Goal: Information Seeking & Learning: Learn about a topic

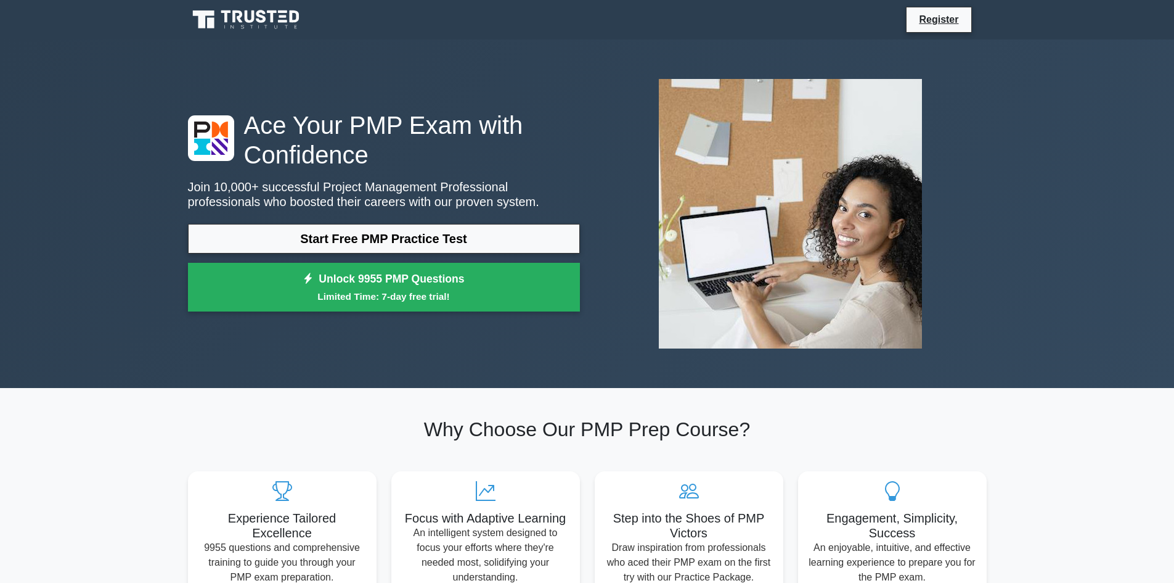
click at [362, 228] on link "Start Free PMP Practice Test" at bounding box center [384, 239] width 392 height 30
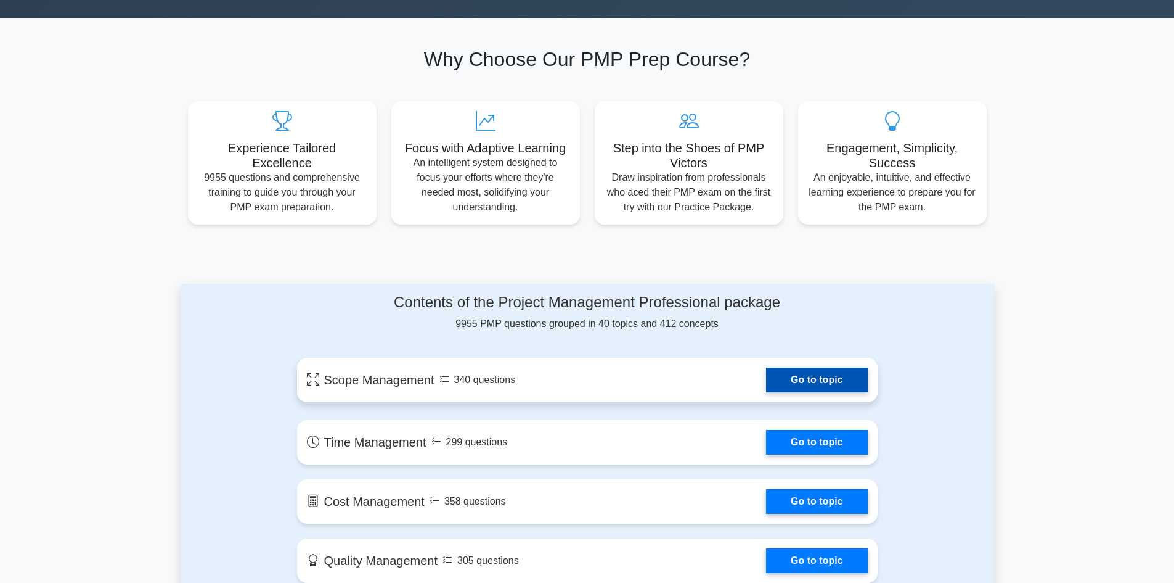
scroll to position [493, 0]
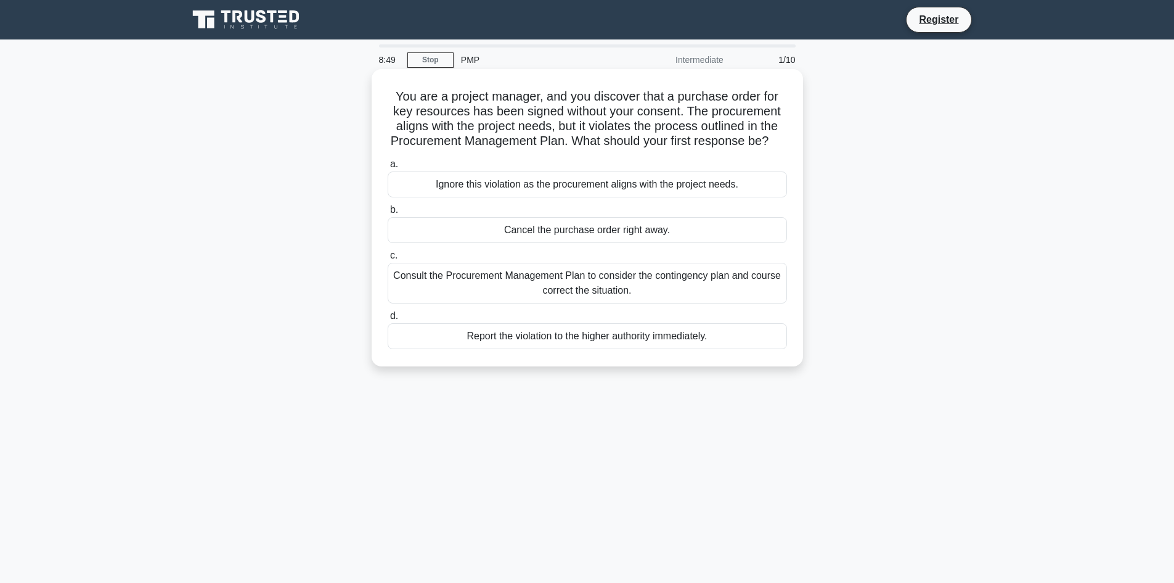
click at [606, 243] on div "Cancel the purchase order right away." at bounding box center [587, 230] width 399 height 26
click at [388, 214] on input "b. Cancel the purchase order right away." at bounding box center [388, 210] width 0 height 8
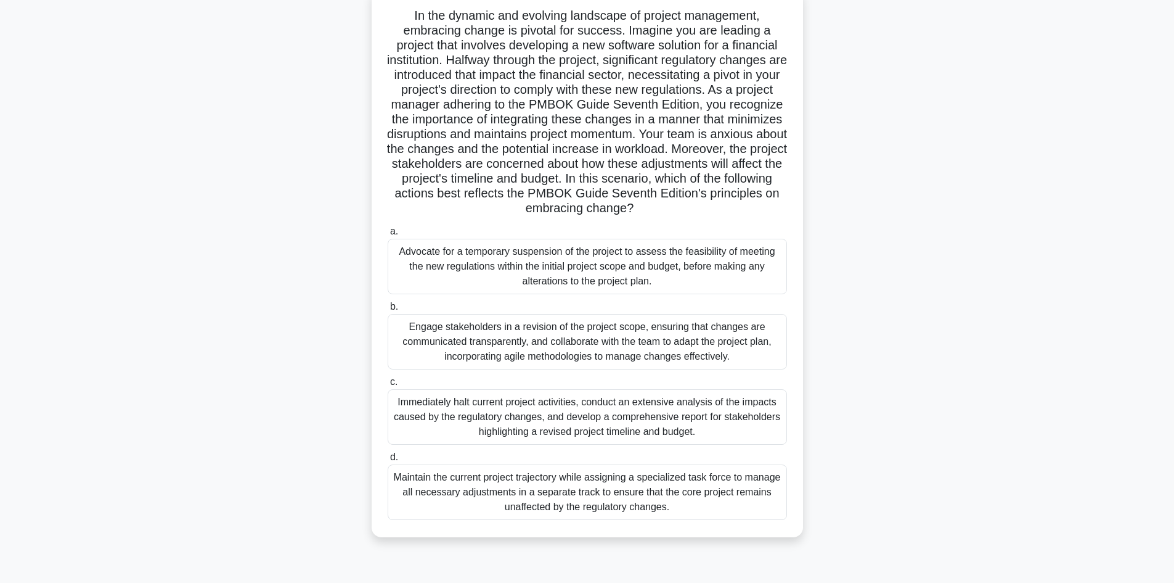
scroll to position [83, 0]
click at [539, 263] on div "Advocate for a temporary suspension of the project to assess the feasibility of…" at bounding box center [587, 263] width 399 height 55
click at [388, 233] on input "a. Advocate for a temporary suspension of the project to assess the feasibility…" at bounding box center [388, 229] width 0 height 8
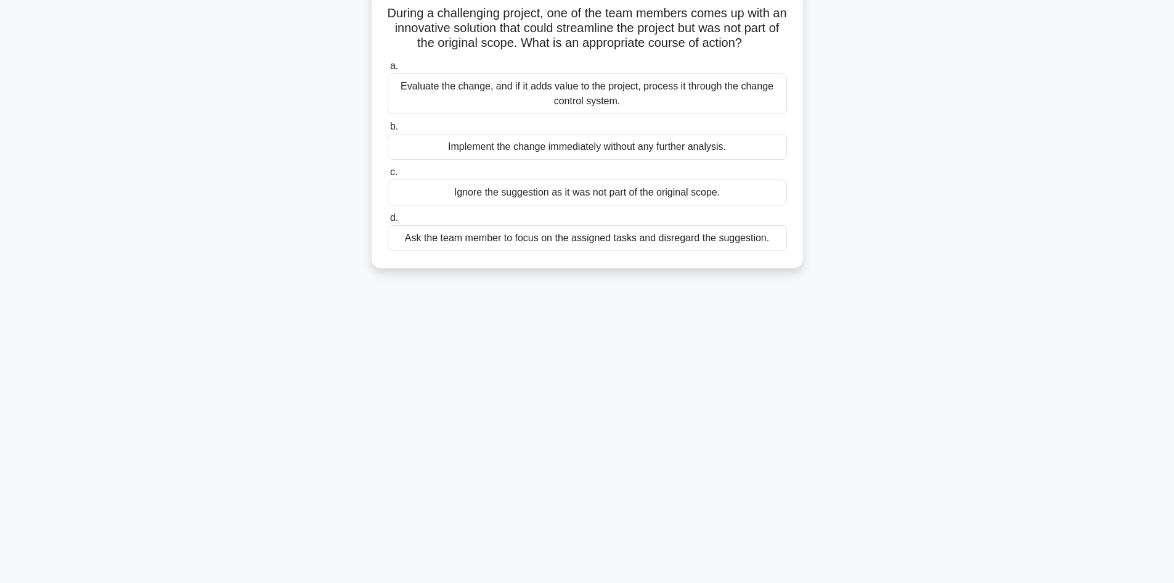
scroll to position [0, 0]
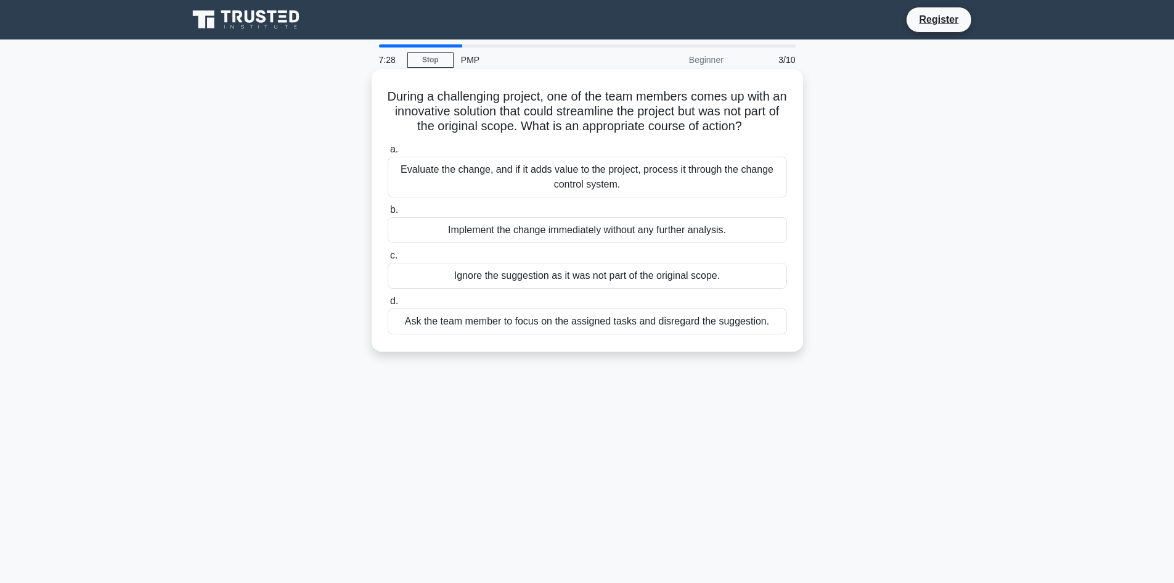
click at [608, 187] on div "Evaluate the change, and if it adds value to the project, process it through th…" at bounding box center [587, 177] width 399 height 41
click at [388, 154] on input "a. Evaluate the change, and if it adds value to the project, process it through…" at bounding box center [388, 149] width 0 height 8
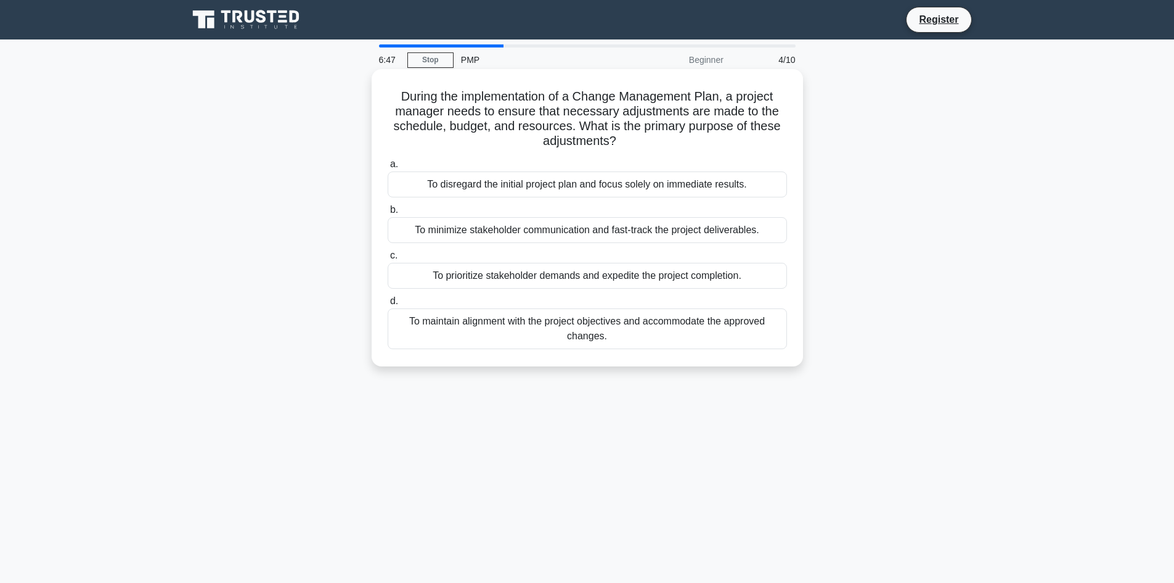
click at [637, 326] on div "To maintain alignment with the project objectives and accommodate the approved …" at bounding box center [587, 328] width 399 height 41
click at [388, 305] on input "d. To maintain alignment with the project objectives and accommodate the approv…" at bounding box center [388, 301] width 0 height 8
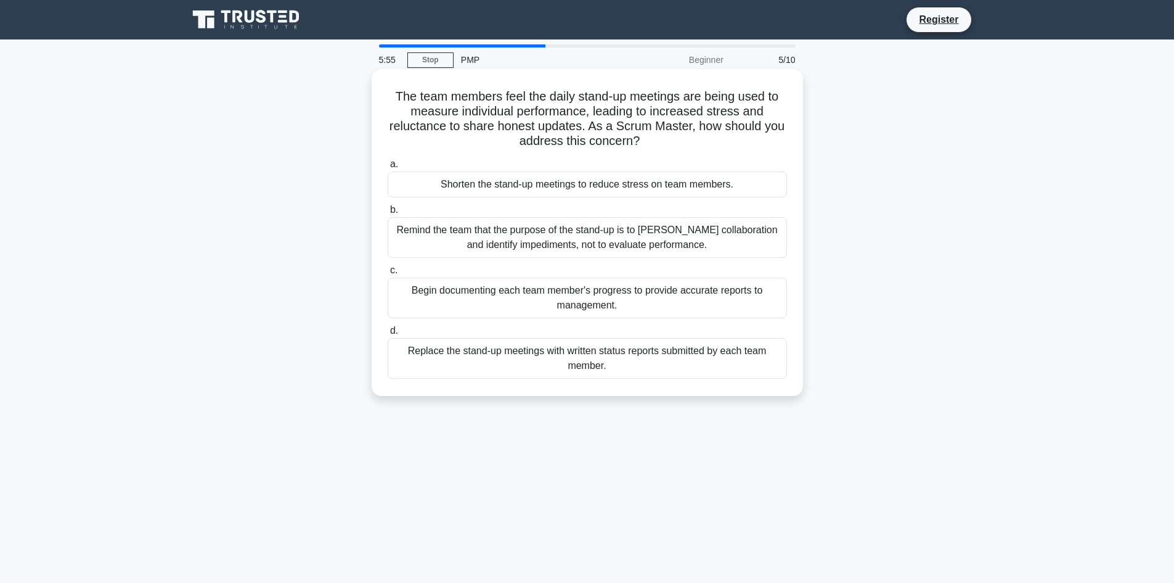
click at [626, 239] on div "Remind the team that the purpose of the stand-up is to foster collaboration and…" at bounding box center [587, 237] width 399 height 41
click at [388, 214] on input "b. Remind the team that the purpose of the stand-up is to foster collaboration …" at bounding box center [388, 210] width 0 height 8
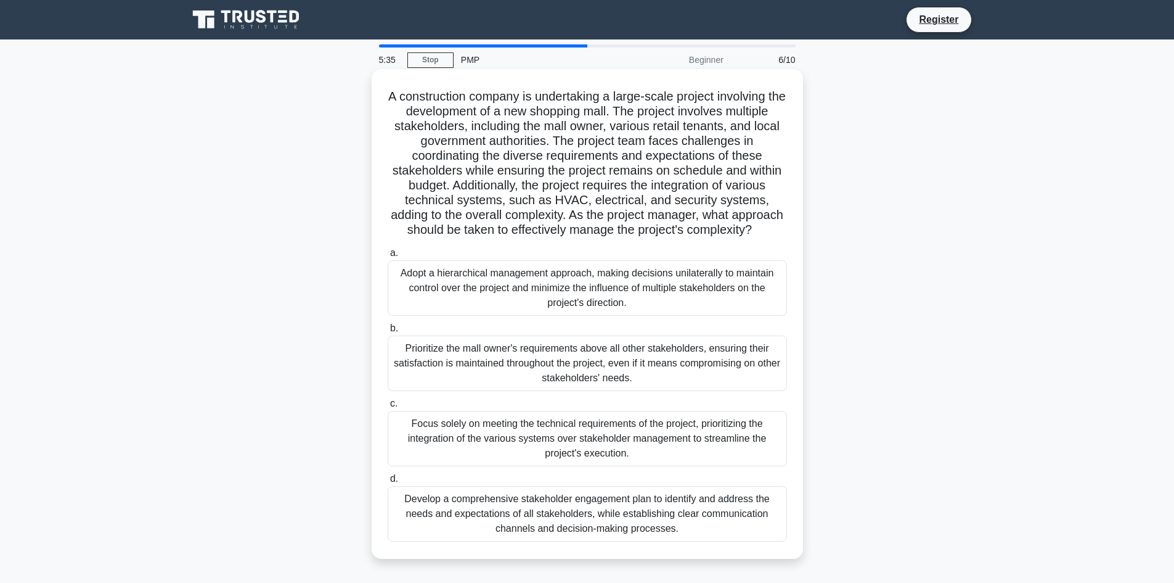
click at [612, 534] on div "Develop a comprehensive stakeholder engagement plan to identify and address the…" at bounding box center [587, 513] width 399 height 55
click at [388, 483] on input "d. Develop a comprehensive stakeholder engagement plan to identify and address …" at bounding box center [388, 479] width 0 height 8
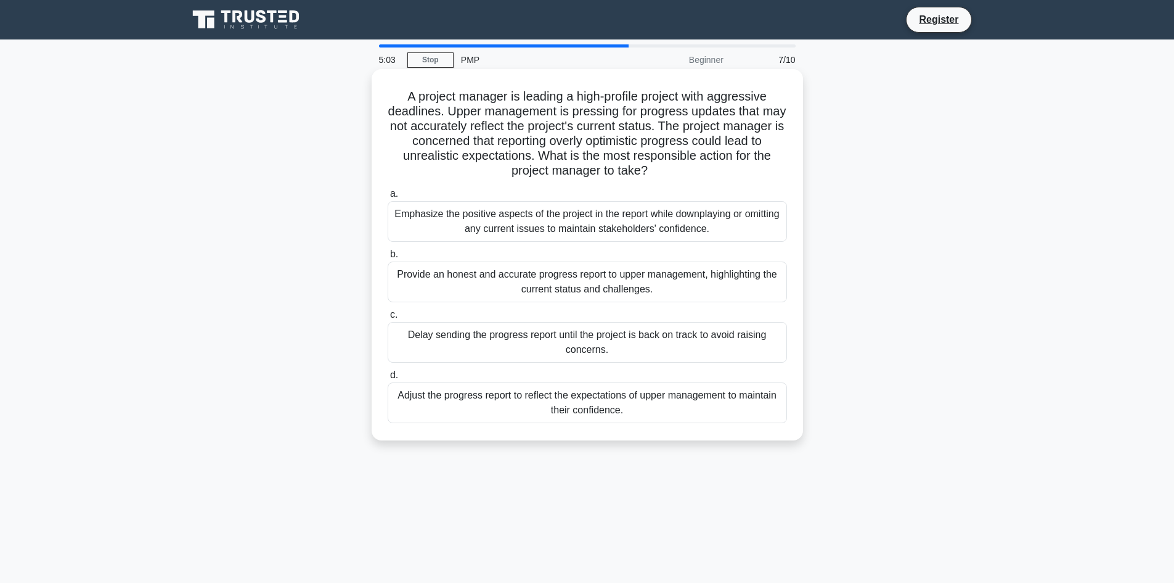
click at [674, 269] on div "Provide an honest and accurate progress report to upper management, highlightin…" at bounding box center [587, 281] width 399 height 41
click at [388, 258] on input "b. Provide an honest and accurate progress report to upper management, highligh…" at bounding box center [388, 254] width 0 height 8
